Goal: Transaction & Acquisition: Purchase product/service

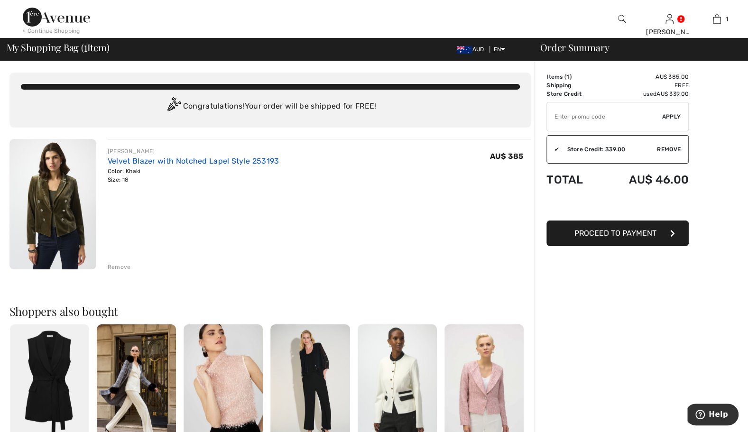
click at [152, 159] on link "Velvet Blazer with Notched Lapel Style 253193" at bounding box center [194, 161] width 172 height 9
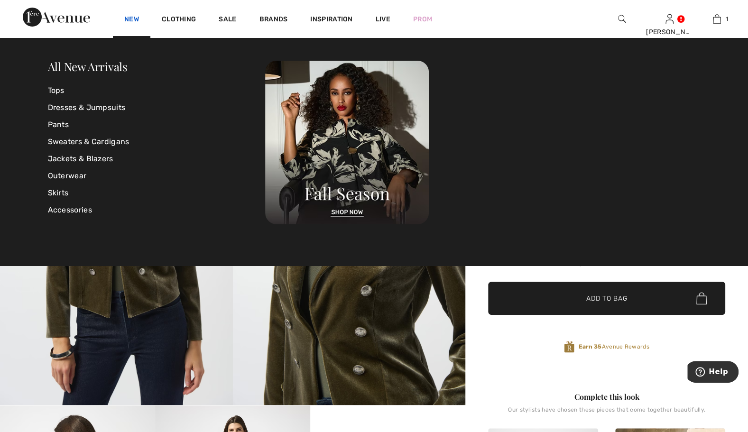
click at [132, 22] on link "New" at bounding box center [131, 20] width 15 height 10
